Goal: Information Seeking & Learning: Learn about a topic

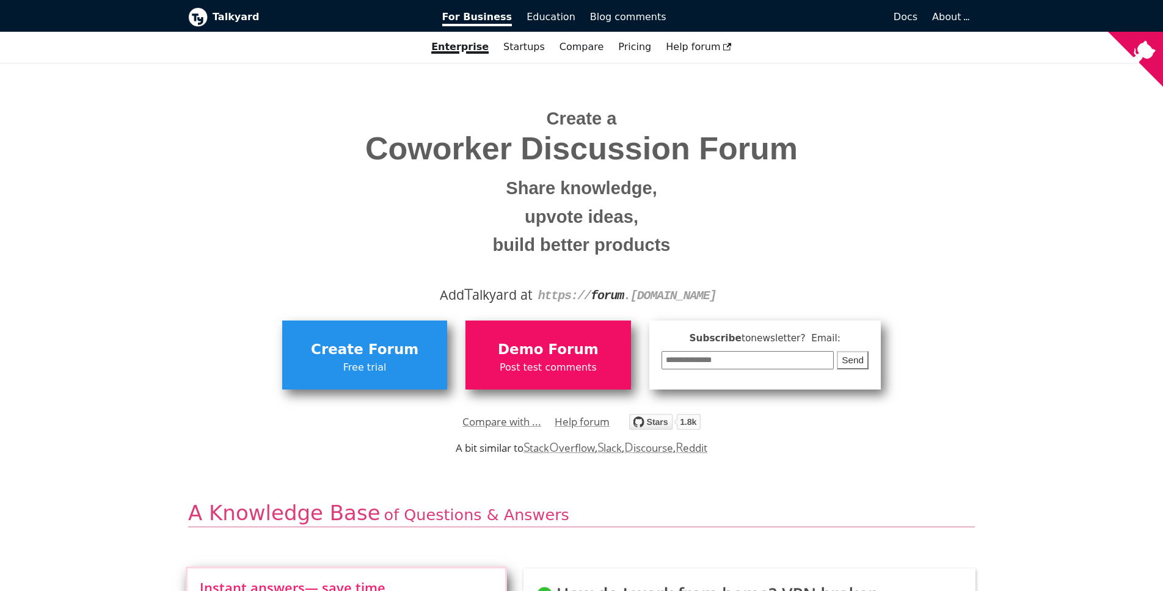
click at [973, 205] on div "Create a Coworker Discussion Forum Share knowledge, upvote ideas, build better …" at bounding box center [581, 184] width 787 height 243
click at [622, 48] on link "Pricing" at bounding box center [635, 47] width 48 height 21
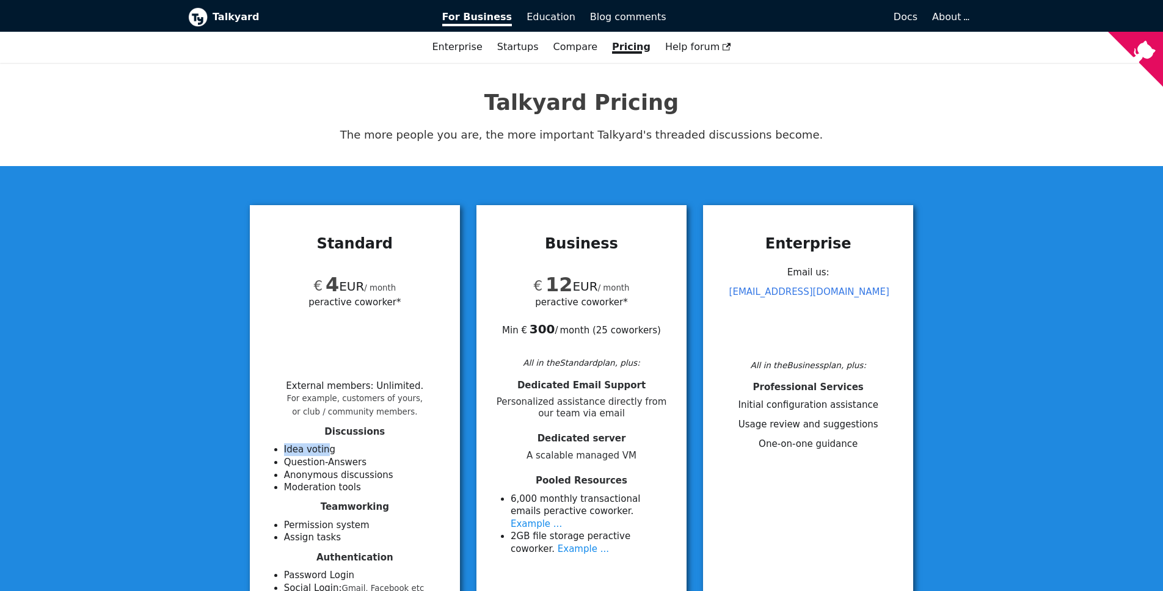
drag, startPoint x: 284, startPoint y: 450, endPoint x: 323, endPoint y: 448, distance: 39.2
click at [323, 448] on li "Idea voting" at bounding box center [364, 449] width 161 height 13
drag, startPoint x: 297, startPoint y: 462, endPoint x: 349, endPoint y: 462, distance: 51.9
click at [349, 462] on li "Question-Answers" at bounding box center [364, 462] width 161 height 13
drag, startPoint x: 299, startPoint y: 478, endPoint x: 368, endPoint y: 476, distance: 69.0
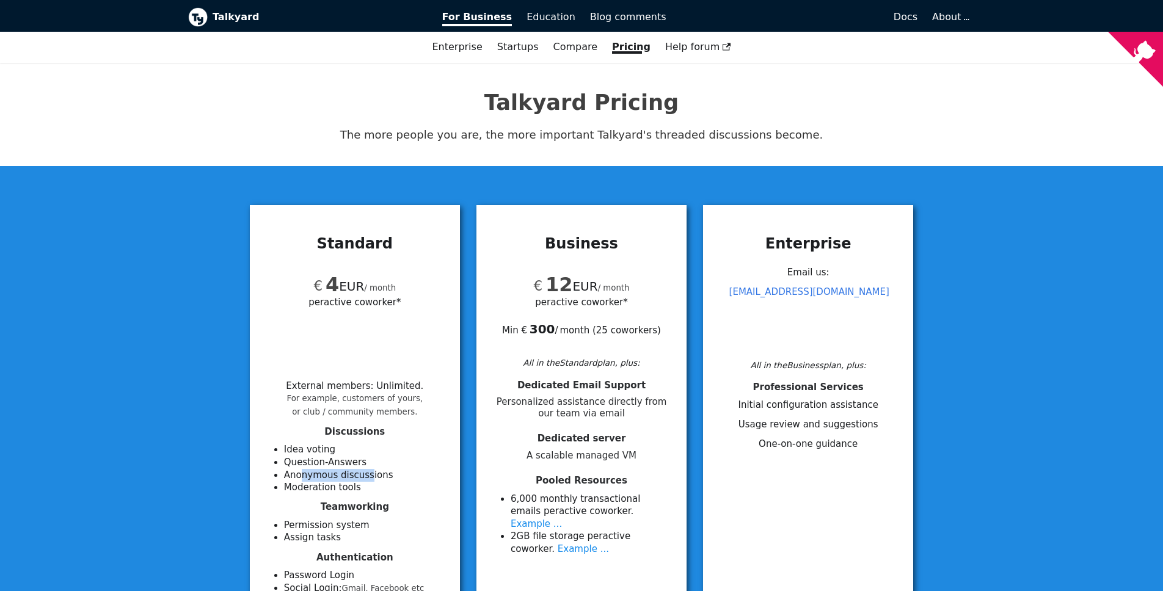
click at [368, 476] on li "Anonymous discussions" at bounding box center [364, 475] width 161 height 13
drag, startPoint x: 286, startPoint y: 487, endPoint x: 355, endPoint y: 487, distance: 68.4
click at [355, 487] on li "Moderation tools" at bounding box center [364, 487] width 161 height 13
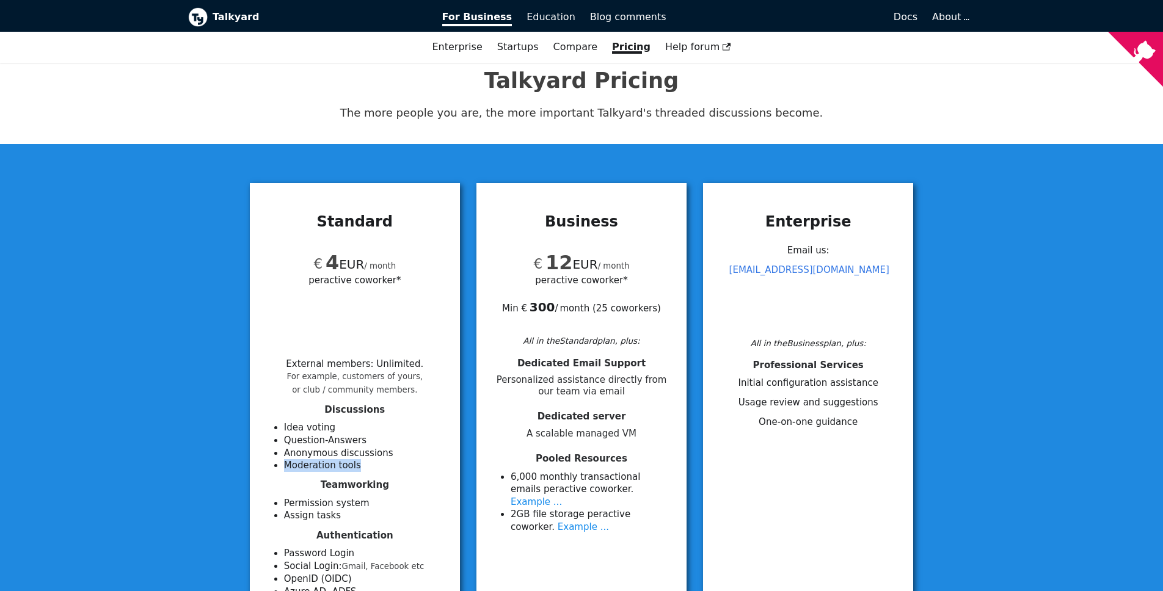
scroll to position [40, 0]
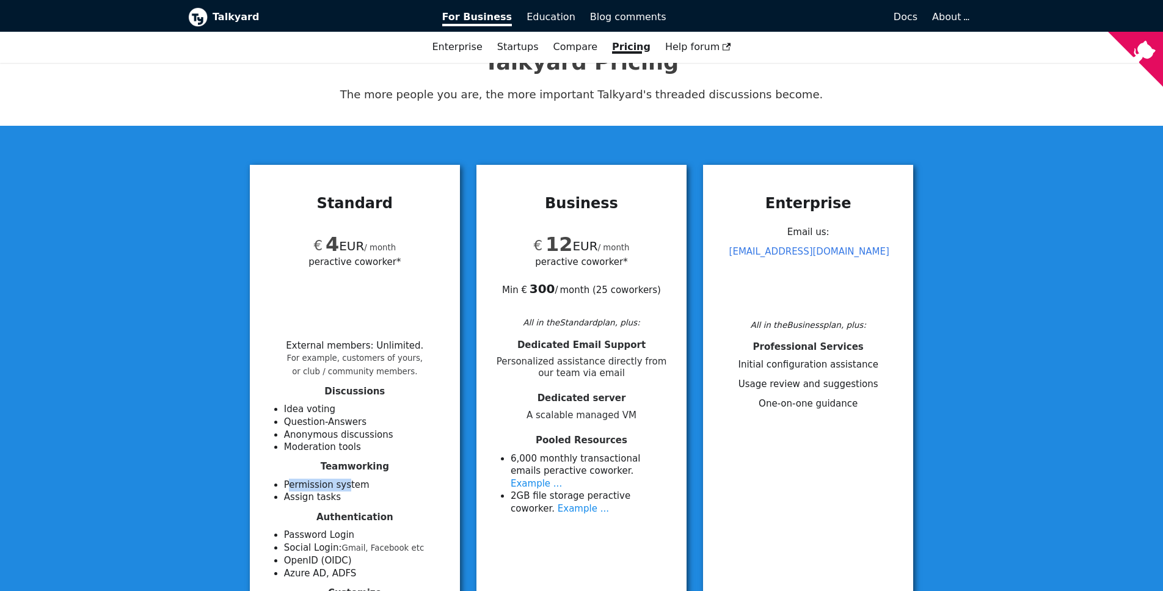
drag, startPoint x: 290, startPoint y: 488, endPoint x: 344, endPoint y: 487, distance: 53.8
click at [344, 487] on li "Permission system" at bounding box center [364, 485] width 161 height 13
drag, startPoint x: 291, startPoint y: 498, endPoint x: 349, endPoint y: 498, distance: 58.0
click at [349, 498] on li "Assign tasks" at bounding box center [364, 497] width 161 height 13
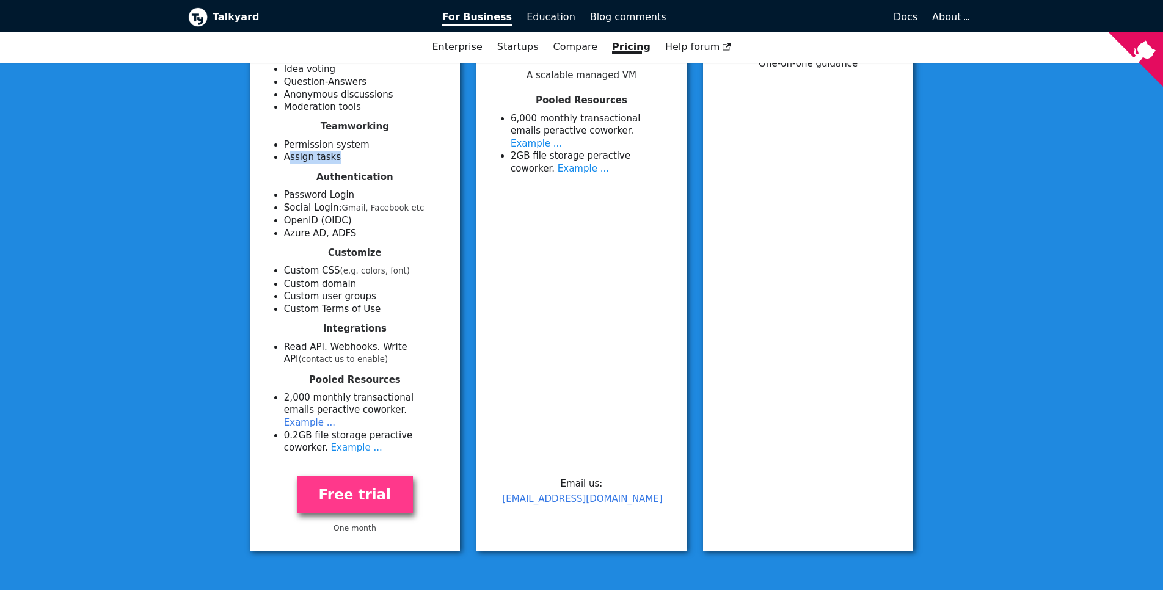
scroll to position [652, 0]
